Goal: Navigation & Orientation: Understand site structure

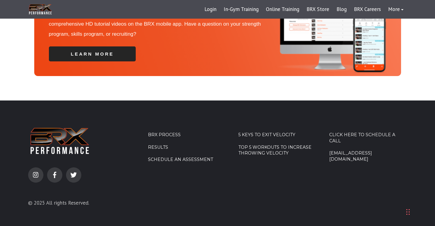
scroll to position [2063, 0]
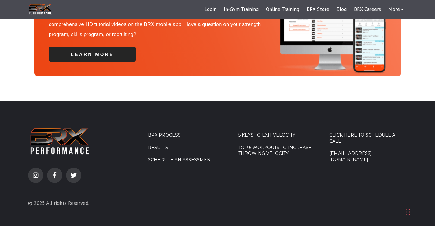
click at [257, 145] on link "Top 5 Workouts to Increase Throwing Velocity" at bounding box center [277, 151] width 78 height 12
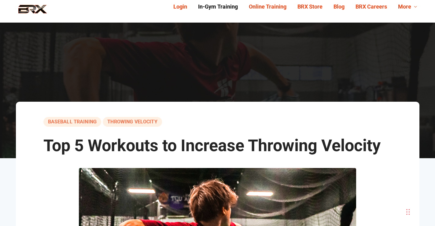
click at [223, 8] on link "In-Gym Training" at bounding box center [218, 6] width 51 height 9
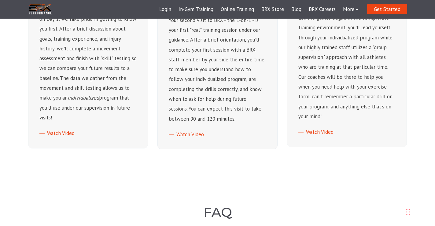
scroll to position [297, 0]
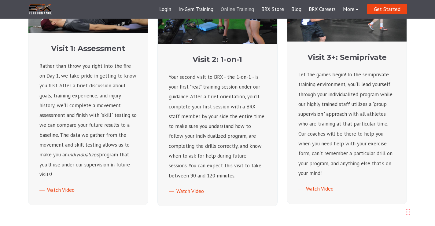
click at [245, 8] on link "Online Training" at bounding box center [237, 9] width 41 height 15
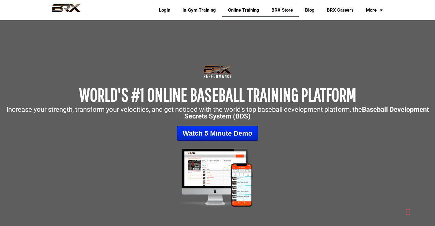
click at [280, 8] on link "BRX Store" at bounding box center [282, 10] width 34 height 14
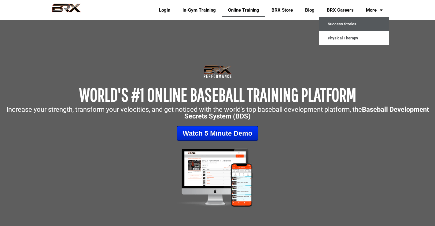
click at [346, 25] on link "Success Stories" at bounding box center [354, 24] width 70 height 14
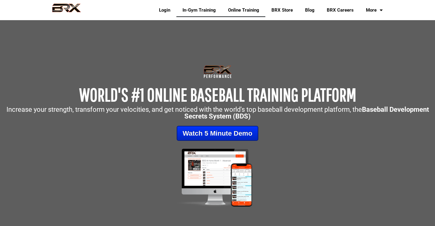
click at [188, 11] on link "In-Gym Training" at bounding box center [199, 10] width 46 height 14
